Goal: Transaction & Acquisition: Download file/media

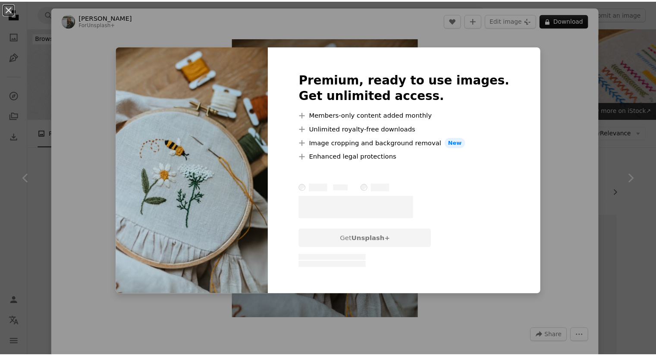
scroll to position [561, 0]
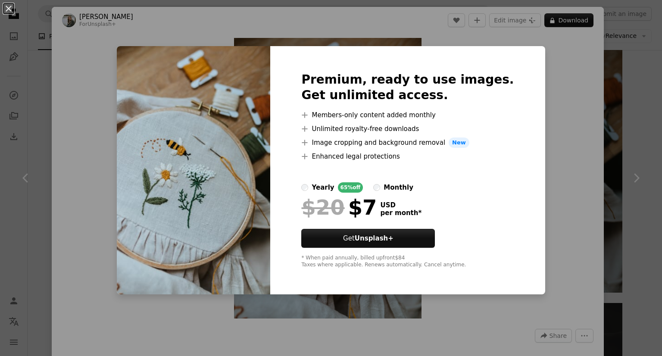
click at [535, 110] on div "An X shape Premium, ready to use images. Get unlimited access. A plus sign Memb…" at bounding box center [331, 178] width 662 height 356
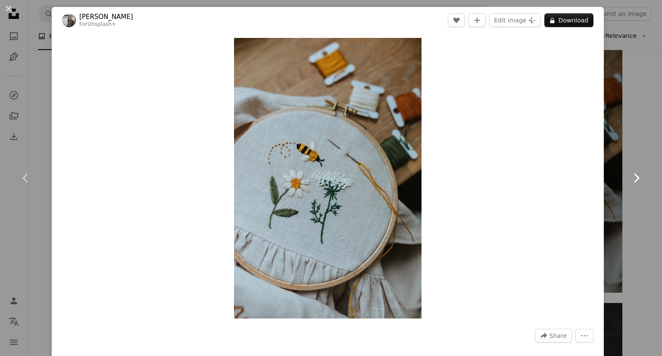
click at [611, 149] on link "Chevron right" at bounding box center [637, 178] width 52 height 83
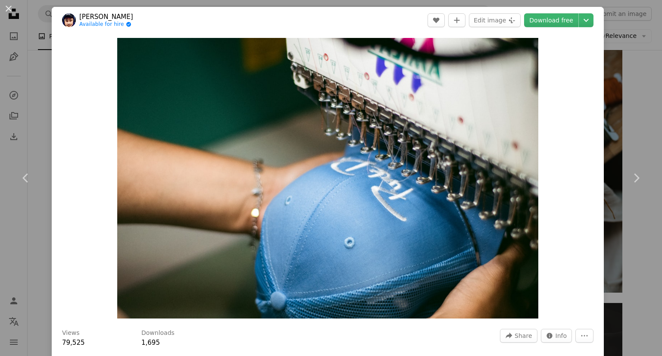
click at [633, 136] on div "An X shape Chevron left Chevron right [PERSON_NAME] Available for hire A checkm…" at bounding box center [331, 178] width 662 height 356
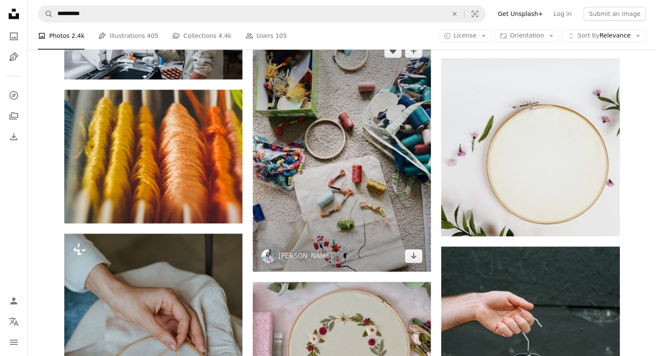
scroll to position [949, 0]
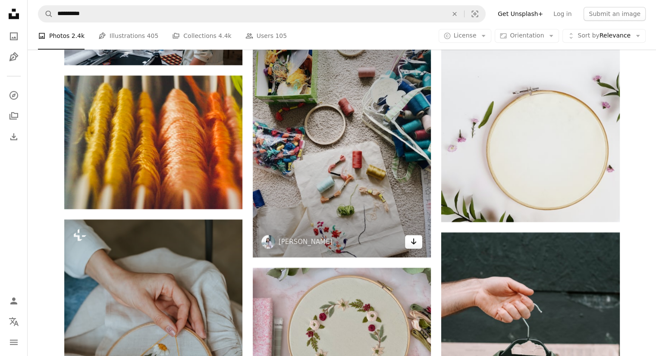
click at [414, 244] on icon "Arrow pointing down" at bounding box center [413, 241] width 7 height 10
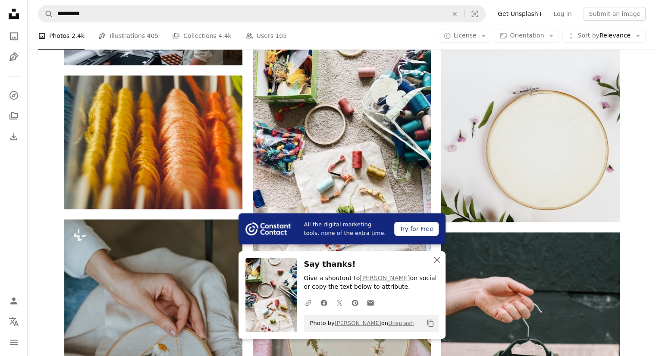
click at [432, 255] on icon "An X shape" at bounding box center [437, 260] width 10 height 10
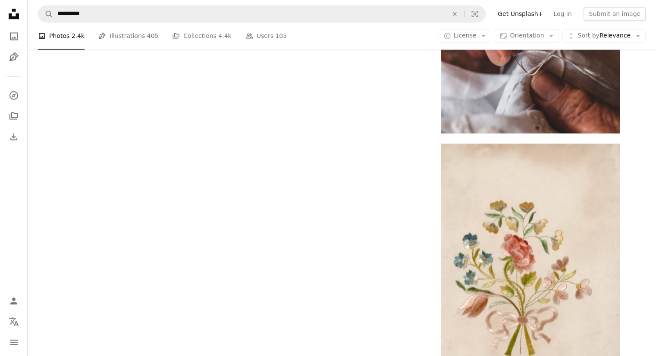
scroll to position [1509, 0]
